Goal: Information Seeking & Learning: Learn about a topic

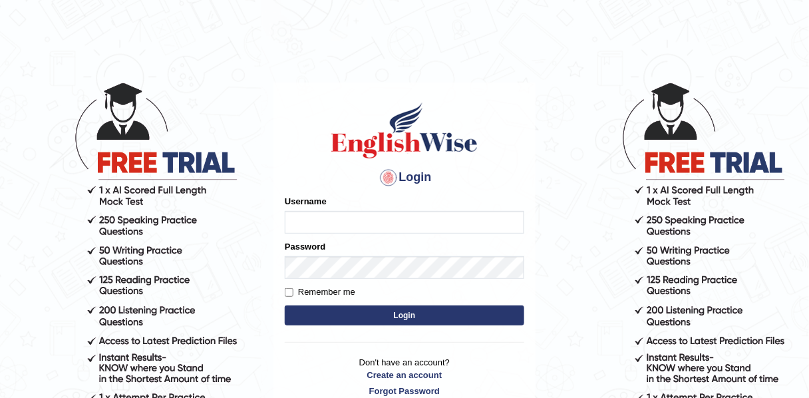
click at [320, 220] on input "Username" at bounding box center [405, 222] width 240 height 23
type input "Mahdi5749"
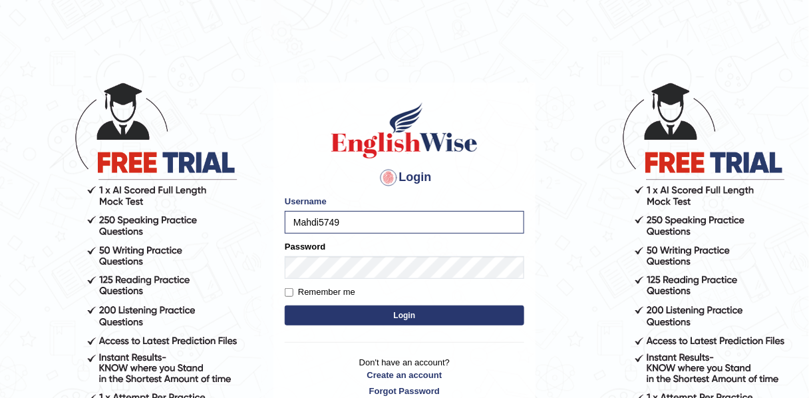
click at [351, 224] on input "Mahdi5749" at bounding box center [405, 222] width 240 height 23
click at [376, 322] on button "Login" at bounding box center [405, 315] width 240 height 20
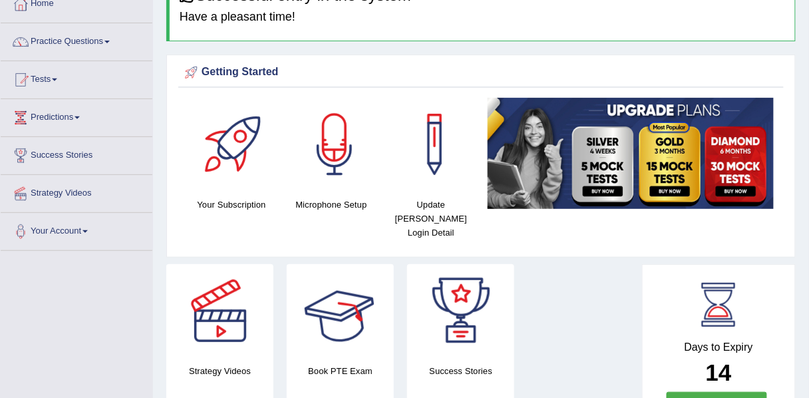
scroll to position [41, 0]
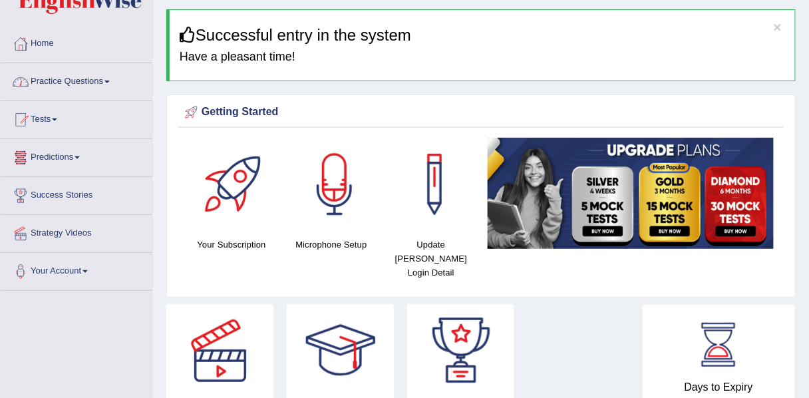
click at [91, 74] on link "Practice Questions" at bounding box center [77, 79] width 152 height 33
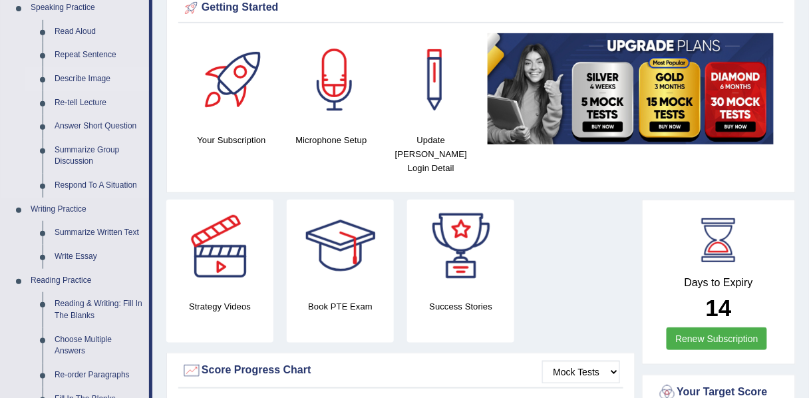
scroll to position [145, 0]
click at [81, 99] on link "Re-tell Lecture" at bounding box center [99, 103] width 100 height 24
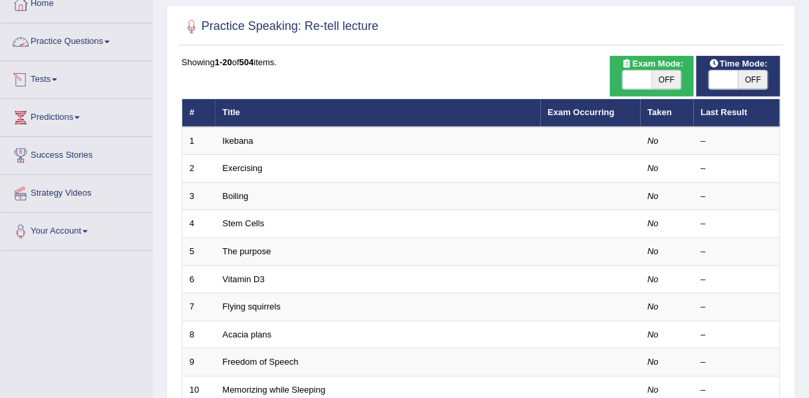
scroll to position [81, 0]
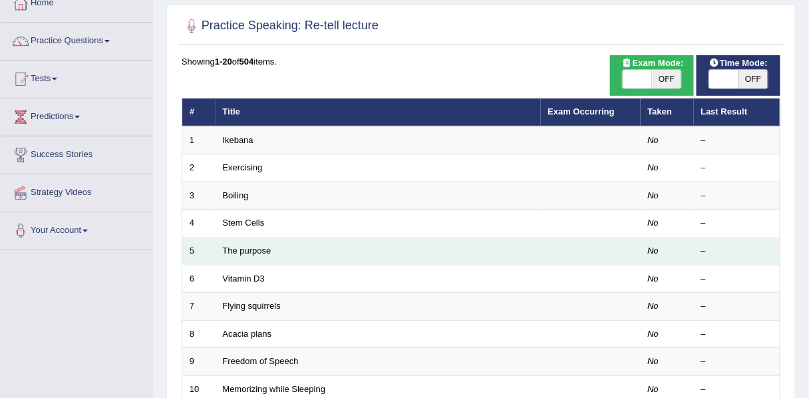
click at [254, 253] on td "The purpose" at bounding box center [378, 252] width 325 height 28
click at [254, 248] on link "The purpose" at bounding box center [247, 251] width 49 height 10
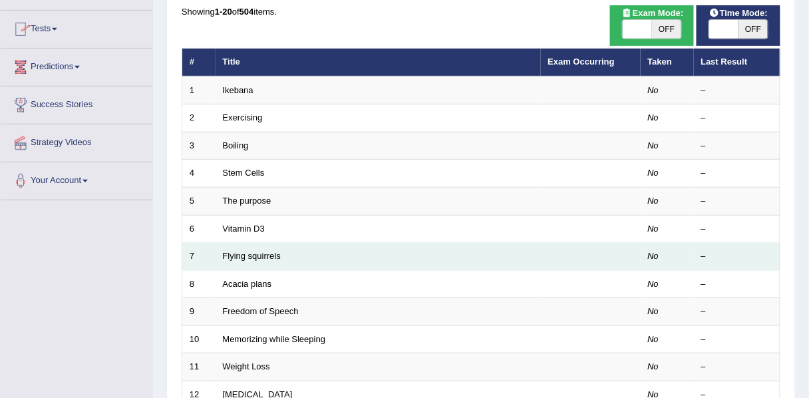
scroll to position [136, 0]
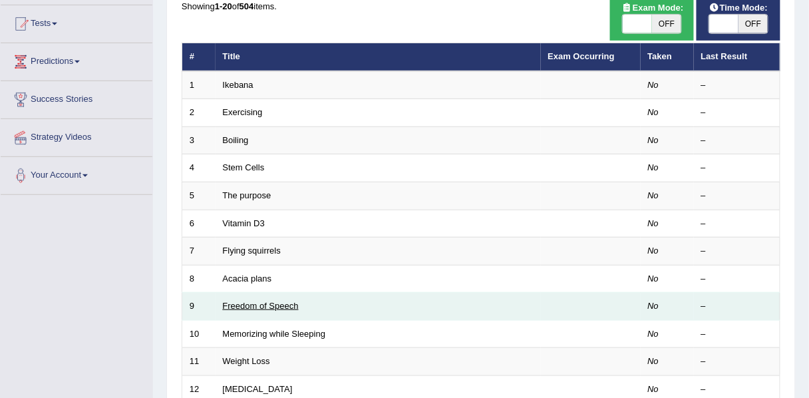
click at [267, 303] on link "Freedom of Speech" at bounding box center [261, 306] width 76 height 10
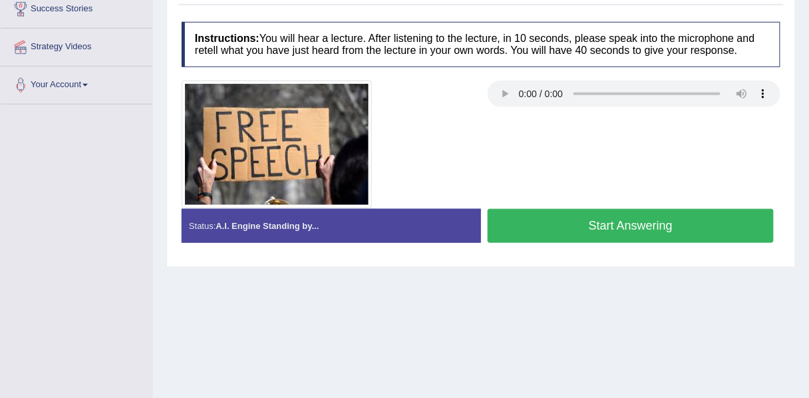
scroll to position [232, 0]
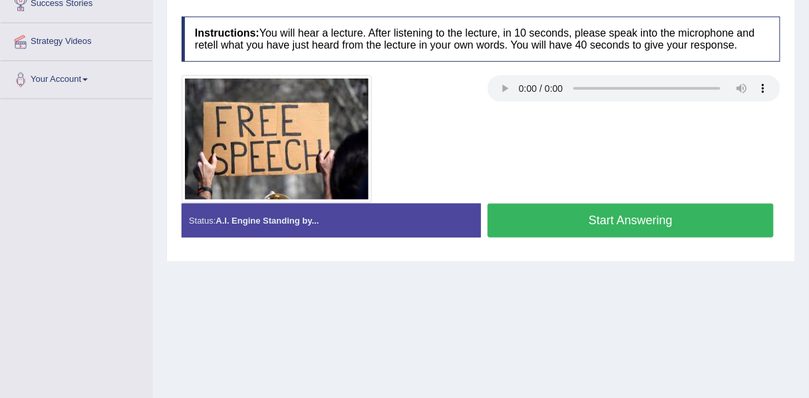
click at [578, 227] on button "Start Answering" at bounding box center [631, 221] width 286 height 34
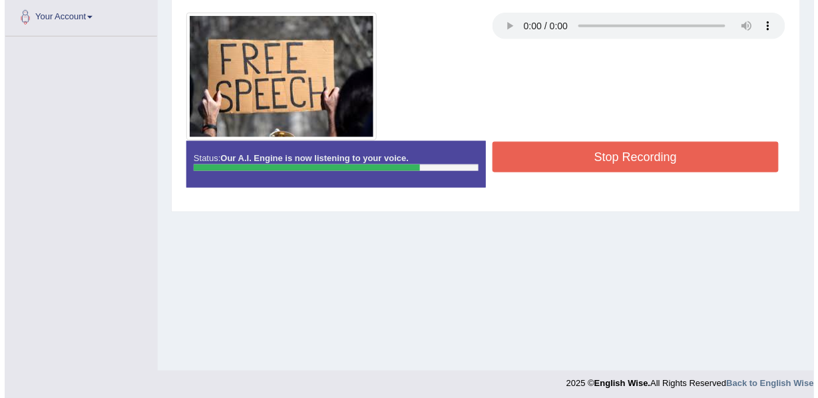
scroll to position [301, 0]
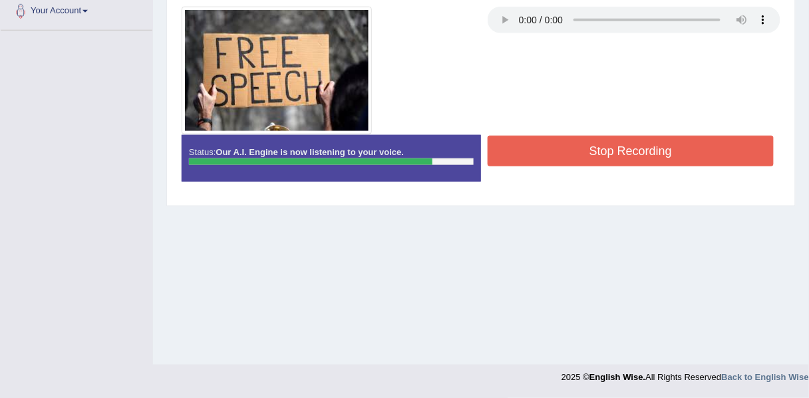
click at [602, 153] on button "Stop Recording" at bounding box center [631, 151] width 286 height 31
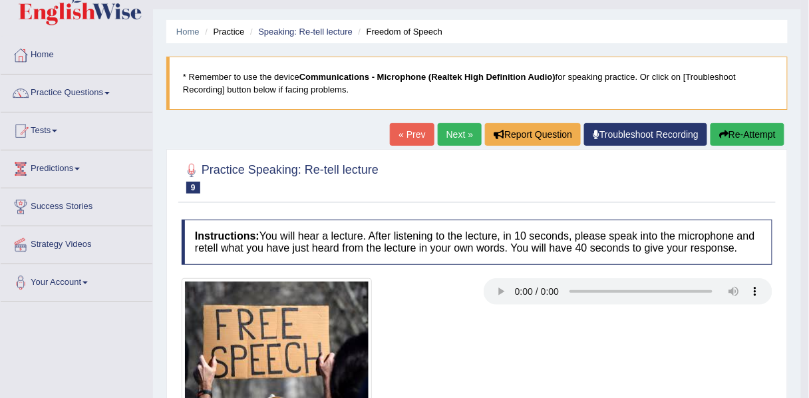
scroll to position [31, 0]
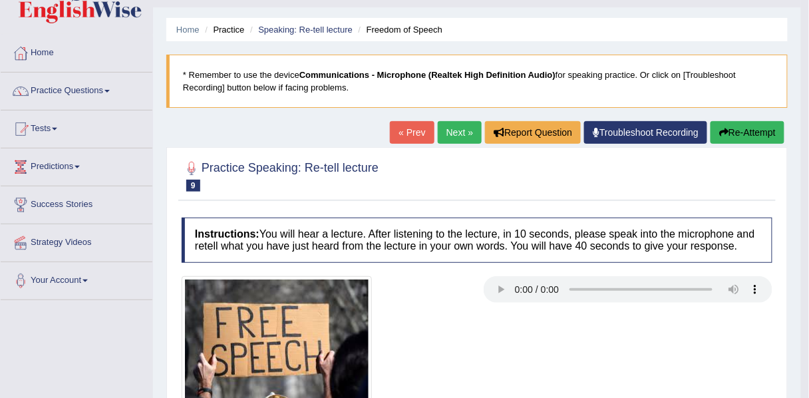
click at [444, 121] on link "Next »" at bounding box center [460, 132] width 44 height 23
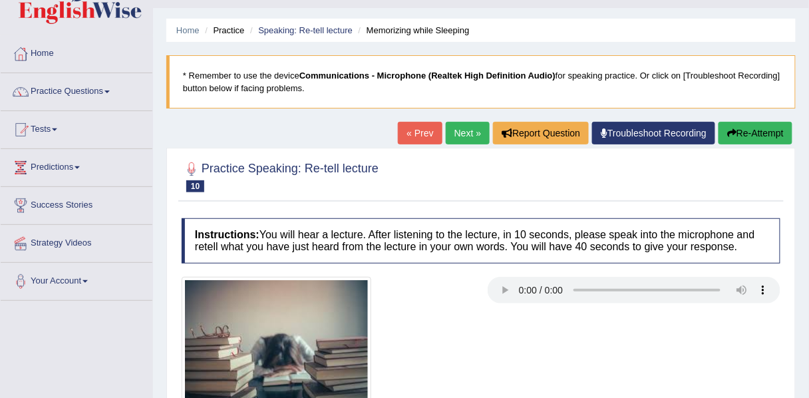
scroll to position [39, 0]
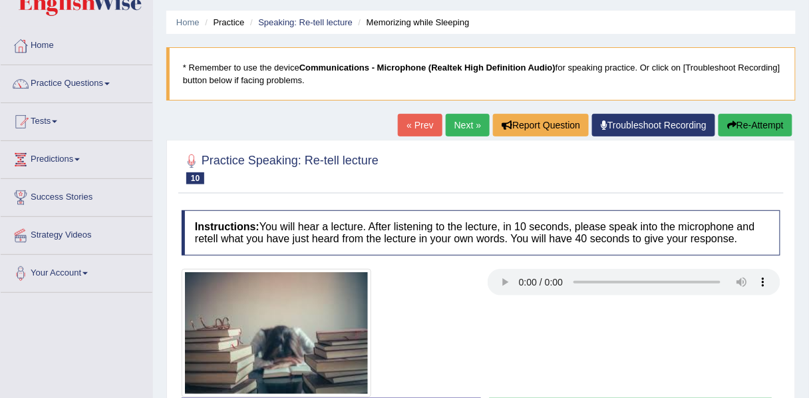
click at [460, 125] on link "Next »" at bounding box center [468, 125] width 44 height 23
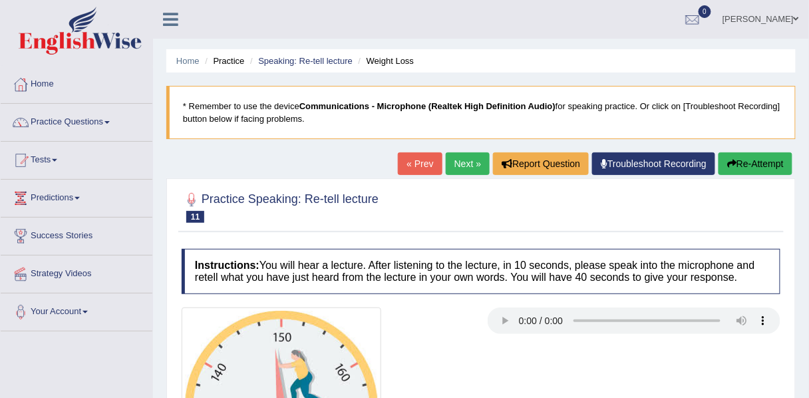
click at [605, 284] on div "Instructions: You will hear a lecture. After listening to the lecture, in 10 se…" at bounding box center [481, 361] width 606 height 239
click at [461, 170] on link "Next »" at bounding box center [468, 163] width 44 height 23
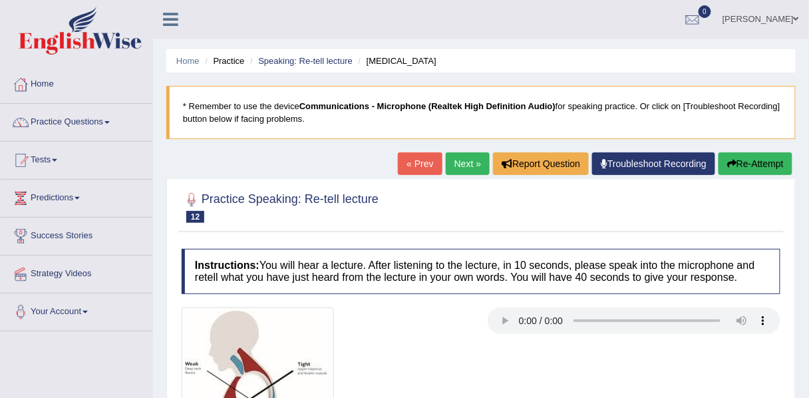
click at [461, 170] on link "Next »" at bounding box center [468, 163] width 44 height 23
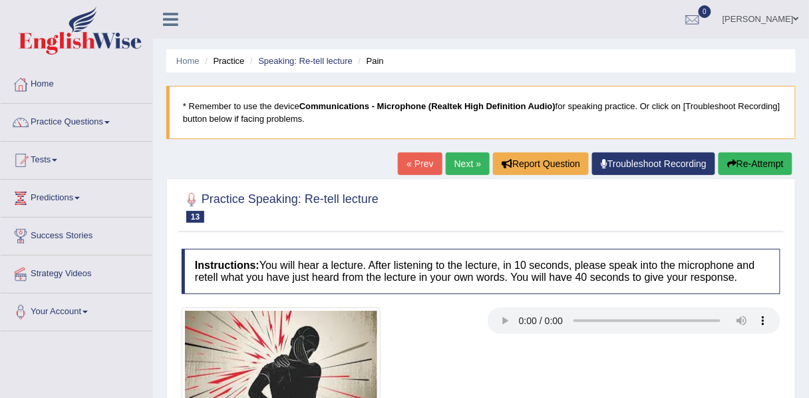
click at [461, 170] on link "Next »" at bounding box center [468, 163] width 44 height 23
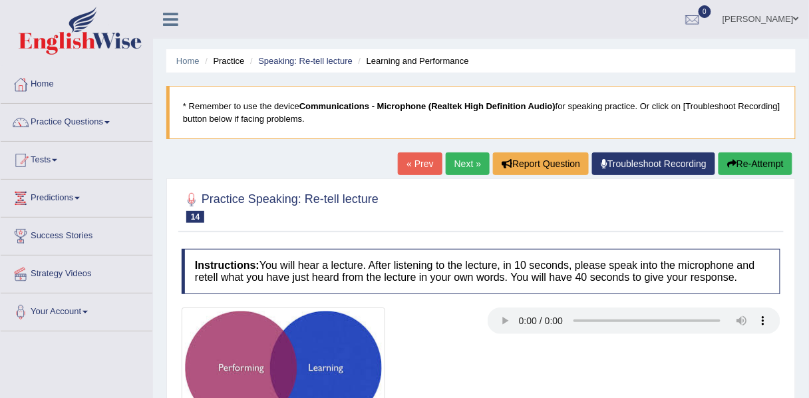
click at [461, 170] on link "Next »" at bounding box center [468, 163] width 44 height 23
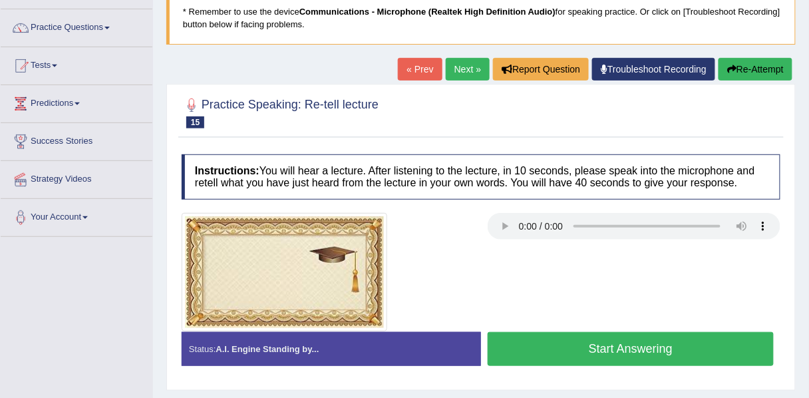
scroll to position [96, 0]
